Goal: Find contact information: Find contact information

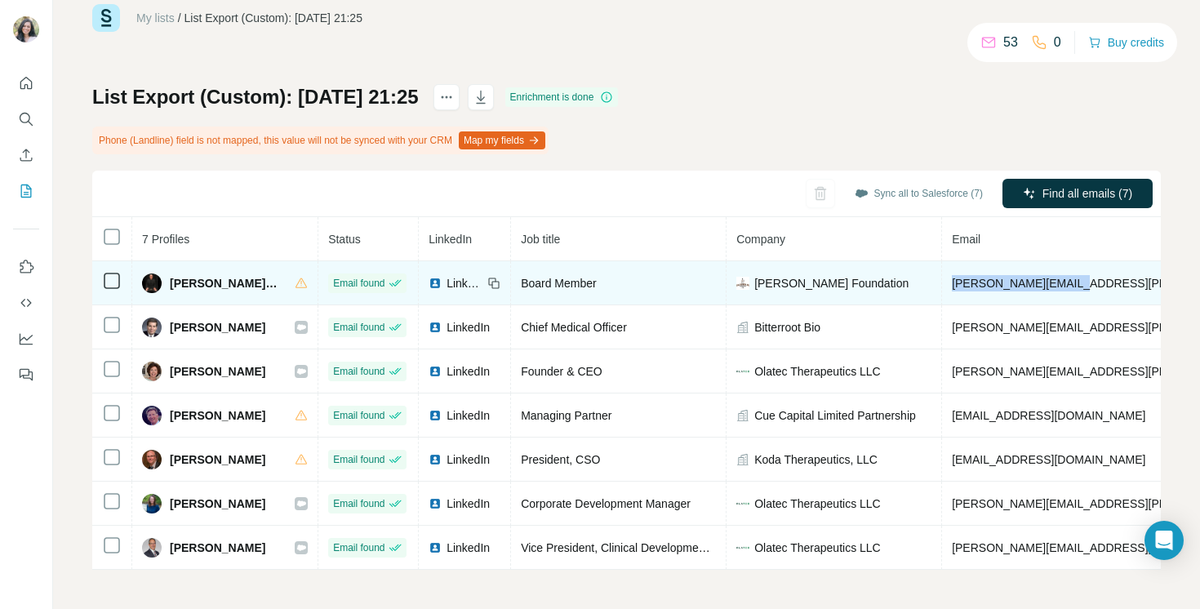
drag, startPoint x: 1095, startPoint y: 282, endPoint x: 973, endPoint y: 285, distance: 122.5
click at [973, 285] on td "[PERSON_NAME][EMAIL_ADDRESS][PERSON_NAME][DOMAIN_NAME]" at bounding box center [1143, 283] width 403 height 44
copy span "[PERSON_NAME][EMAIL_ADDRESS][PERSON_NAME][DOMAIN_NAME]"
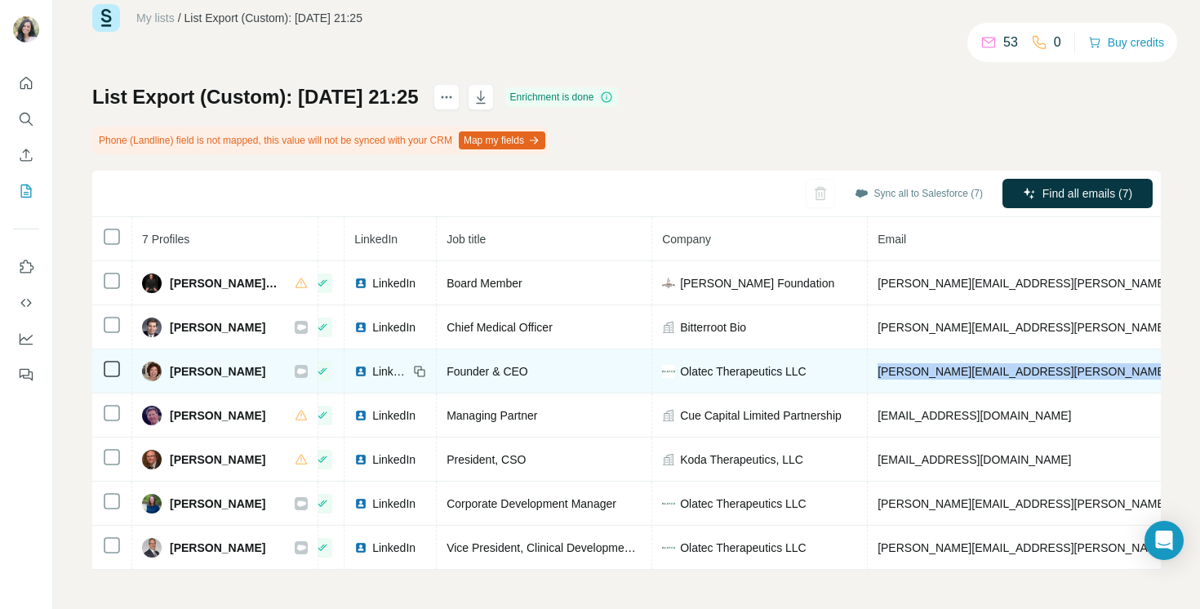
scroll to position [0, 86]
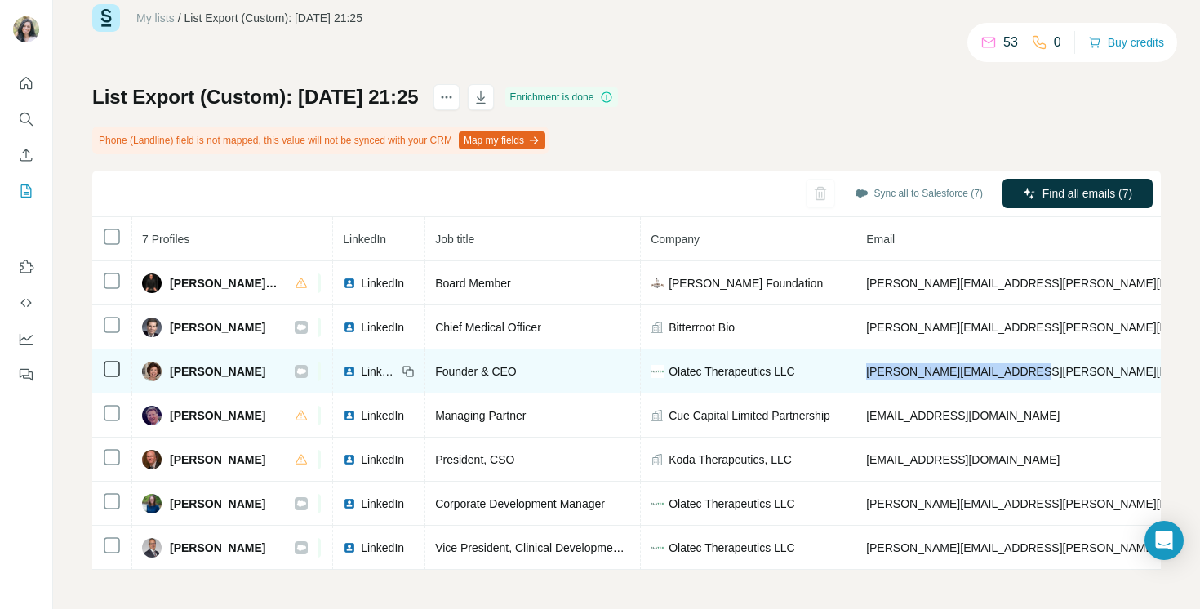
drag, startPoint x: 972, startPoint y: 371, endPoint x: 1038, endPoint y: 385, distance: 67.8
click at [1038, 385] on td "[PERSON_NAME][EMAIL_ADDRESS][PERSON_NAME][DOMAIN_NAME]" at bounding box center [1058, 372] width 403 height 44
copy span "[PERSON_NAME][EMAIL_ADDRESS][PERSON_NAME][DOMAIN_NAME]"
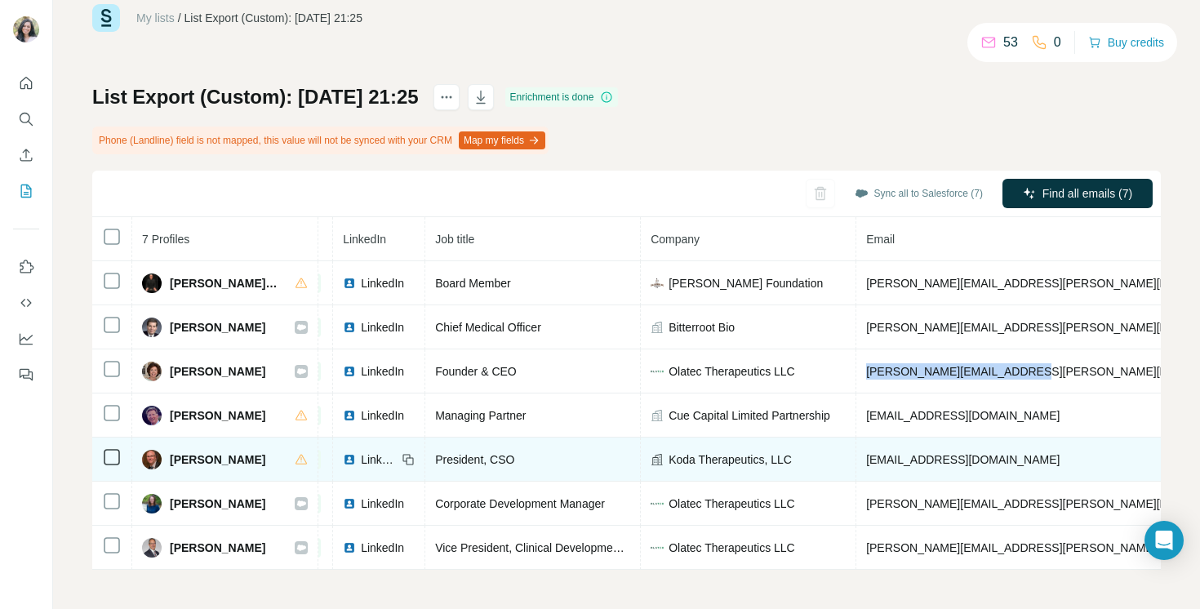
scroll to position [0, 0]
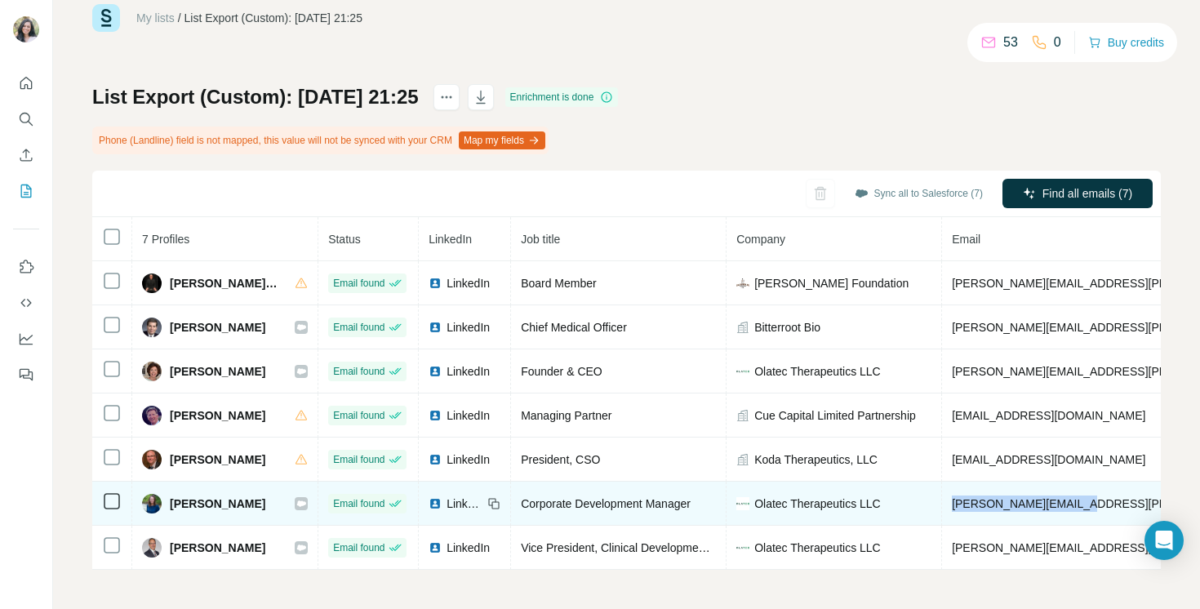
drag, startPoint x: 973, startPoint y: 501, endPoint x: 1093, endPoint y: 503, distance: 120.9
click at [1093, 503] on td "[PERSON_NAME][EMAIL_ADDRESS][PERSON_NAME][DOMAIN_NAME]" at bounding box center [1143, 504] width 403 height 44
copy span "[PERSON_NAME][EMAIL_ADDRESS][PERSON_NAME][DOMAIN_NAME]"
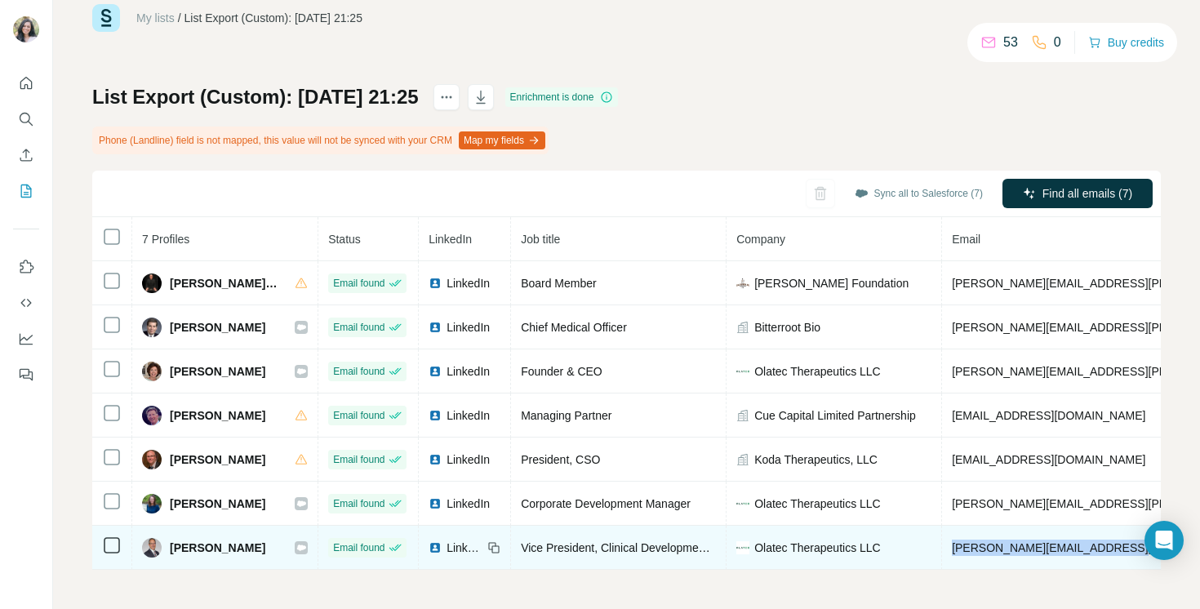
drag, startPoint x: 972, startPoint y: 548, endPoint x: 1121, endPoint y: 547, distance: 149.4
click at [1121, 547] on td "[PERSON_NAME][EMAIL_ADDRESS][PERSON_NAME][DOMAIN_NAME]" at bounding box center [1143, 548] width 403 height 44
copy span "[PERSON_NAME][EMAIL_ADDRESS][PERSON_NAME][DOMAIN_NAME]"
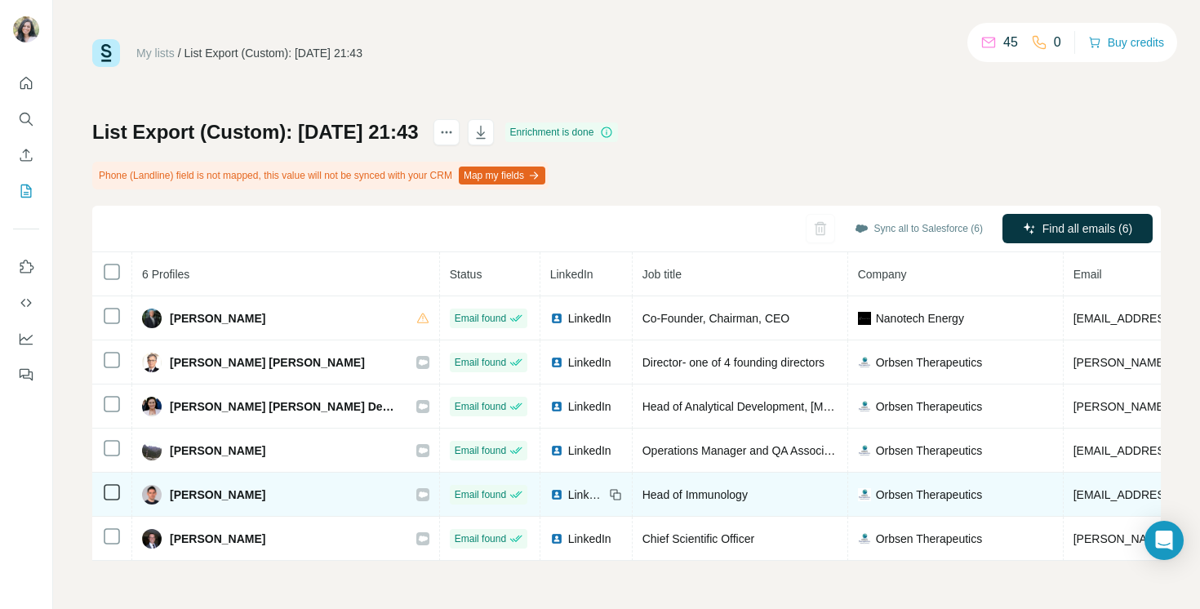
scroll to position [0, 6]
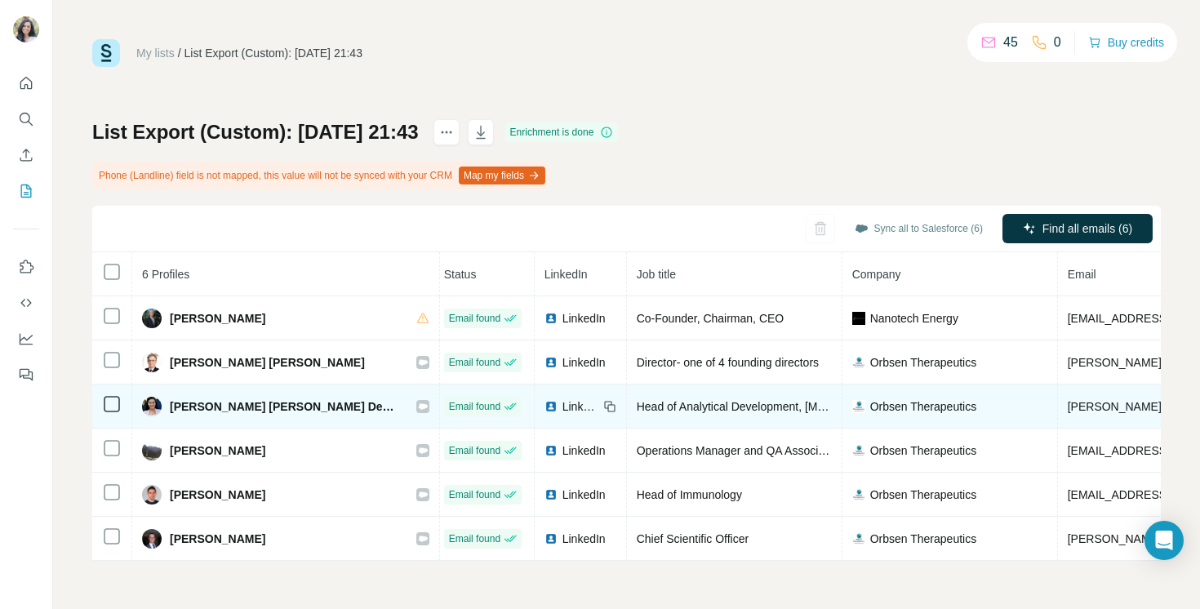
click at [1068, 406] on span "[PERSON_NAME][EMAIL_ADDRESS][DOMAIN_NAME]" at bounding box center [1211, 406] width 287 height 13
click at [1068, 406] on span "laura.deedigan@orbsentherapeutics.com" at bounding box center [1211, 406] width 287 height 13
copy span "laura.deedigan@orbsentherapeutics.com"
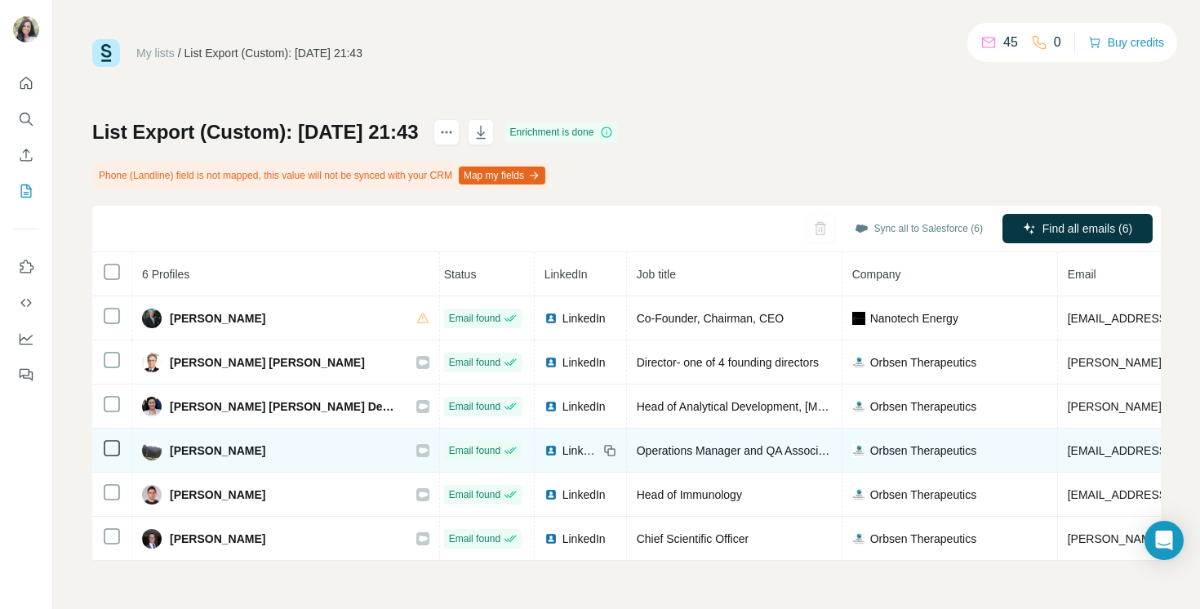
click at [1068, 450] on span "luke.watson@orbsentherapeutics.com" at bounding box center [1211, 450] width 287 height 13
copy span "luke.watson@orbsentherapeutics.com"
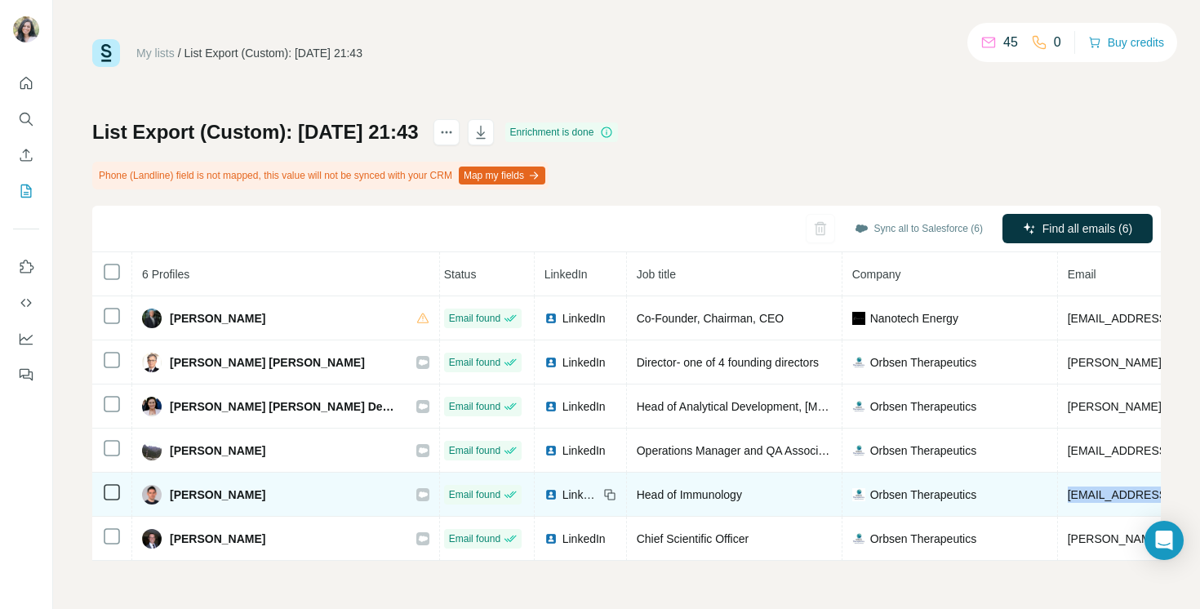
drag, startPoint x: 1139, startPoint y: 493, endPoint x: 931, endPoint y: 492, distance: 208.2
copy span "marc.healy@orbsentherapeutics.com"
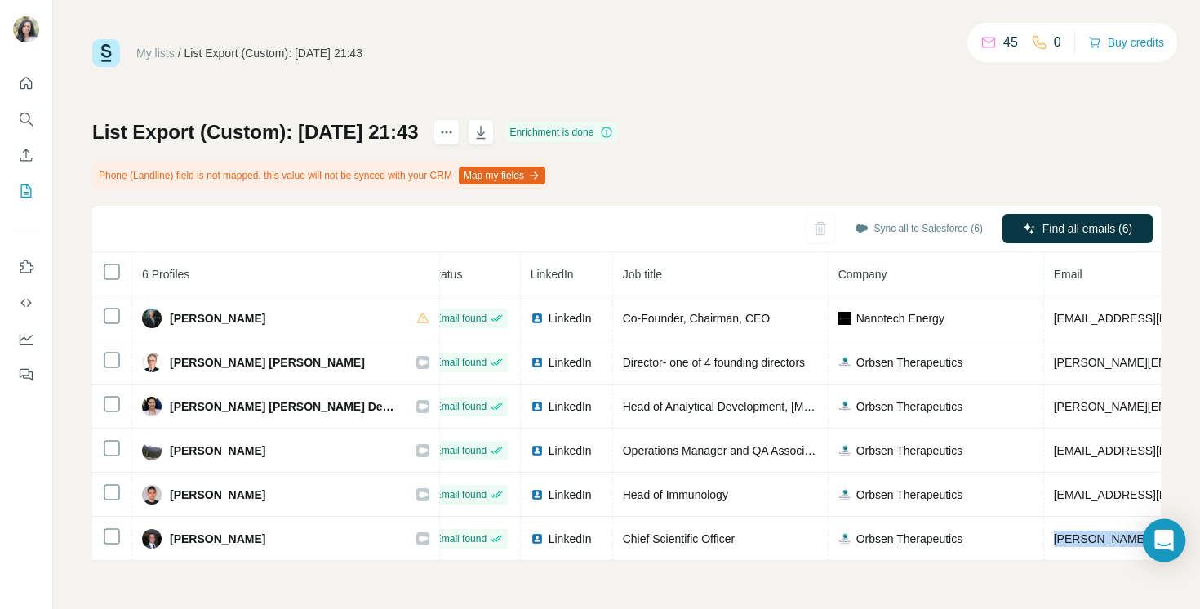
scroll to position [0, 58]
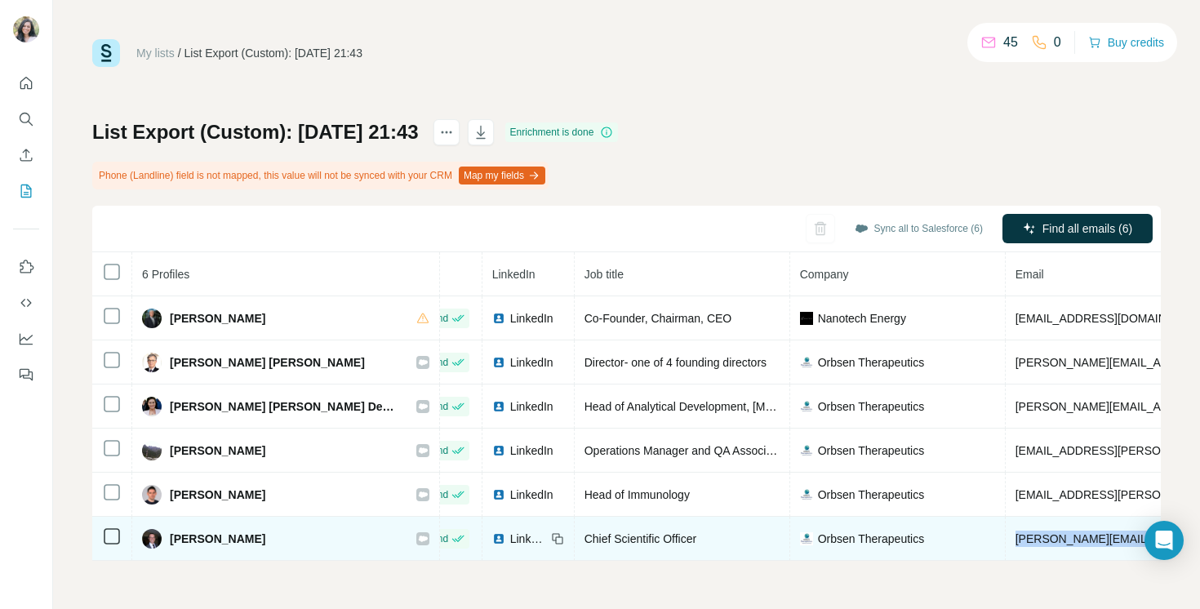
drag, startPoint x: 939, startPoint y: 538, endPoint x: 1097, endPoint y: 543, distance: 157.7
click at [1097, 543] on span "steve.elliman@orbsentherapeutics.com" at bounding box center [1159, 538] width 287 height 13
copy span "steve.elliman@orbsentherapeutics.com"
